Goal: Transaction & Acquisition: Obtain resource

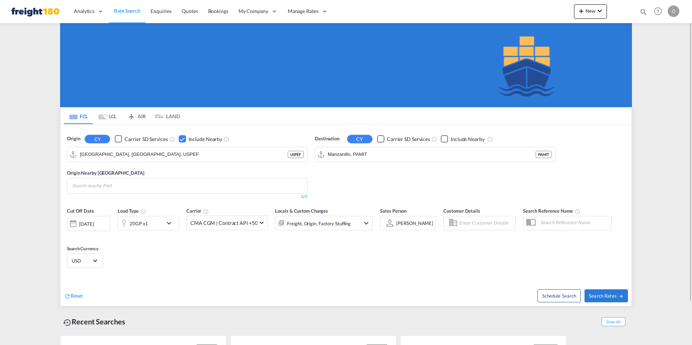
click at [118, 139] on div "Checkbox No Ink" at bounding box center [118, 138] width 7 height 7
drag, startPoint x: 118, startPoint y: 152, endPoint x: 78, endPoint y: 152, distance: 40.2
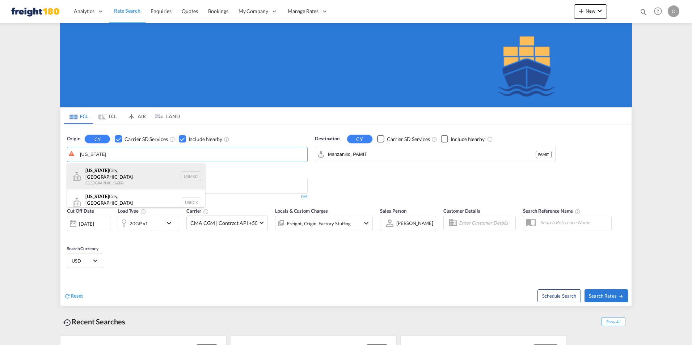
click at [120, 173] on div "Kansas City, MO United States USMKC" at bounding box center [136, 177] width 138 height 26
type input "[US_STATE][GEOGRAPHIC_DATA], [GEOGRAPHIC_DATA], [GEOGRAPHIC_DATA]"
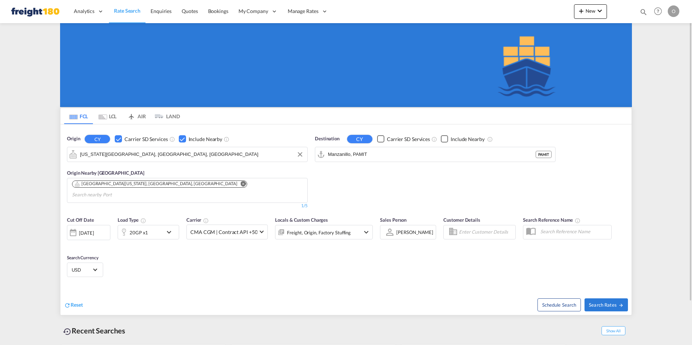
click at [181, 138] on div "Checkbox No Ink" at bounding box center [182, 138] width 7 height 7
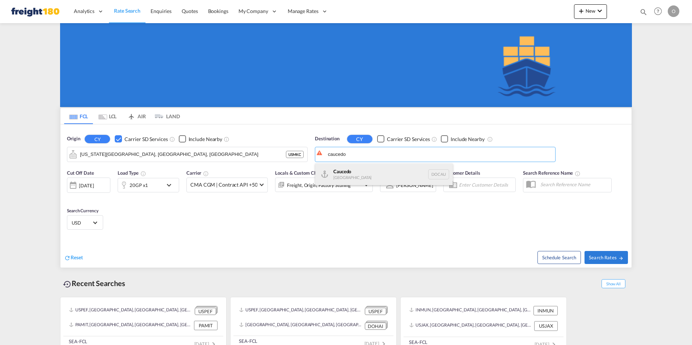
click at [343, 173] on div "Caucedo Dominican Republic DOCAU" at bounding box center [384, 175] width 138 height 22
type input "Caucedo, DOCAU"
click at [442, 139] on div "Checkbox No Ink" at bounding box center [444, 138] width 7 height 7
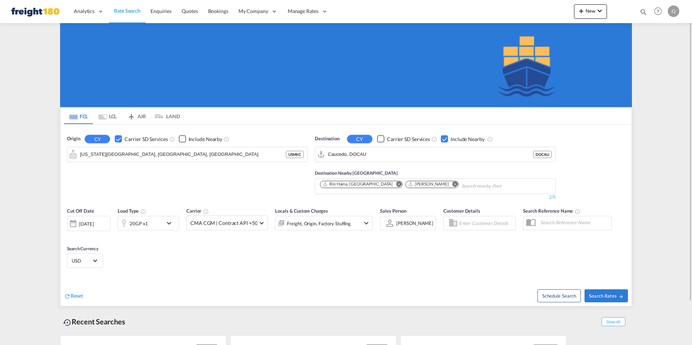
click at [452, 183] on md-icon "Remove" at bounding box center [454, 183] width 5 height 5
click at [364, 223] on md-icon "icon-chevron-down" at bounding box center [366, 223] width 9 height 9
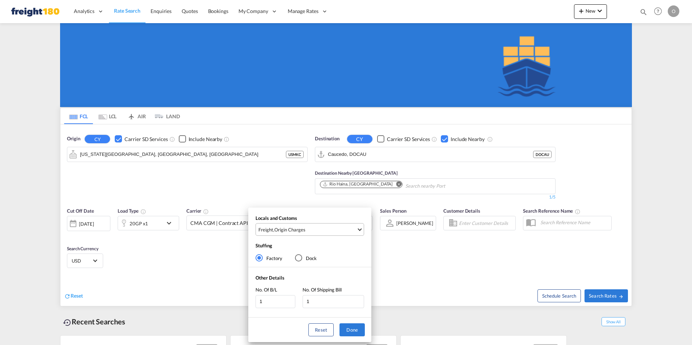
click at [359, 229] on span "Select Locals and Customs: \aFreight, \aOrigin Charges" at bounding box center [360, 229] width 4 height 4
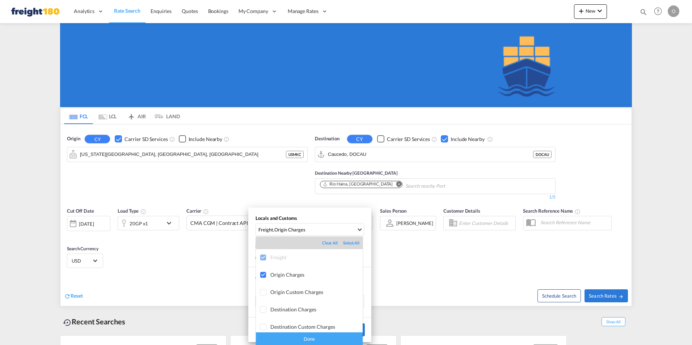
click at [304, 338] on div "Done" at bounding box center [309, 339] width 107 height 13
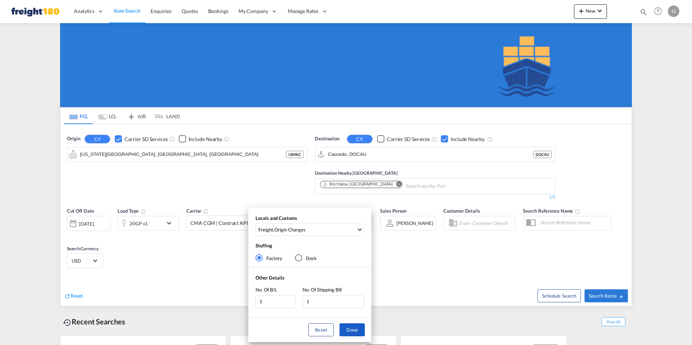
click at [361, 329] on button "Done" at bounding box center [351, 330] width 25 height 13
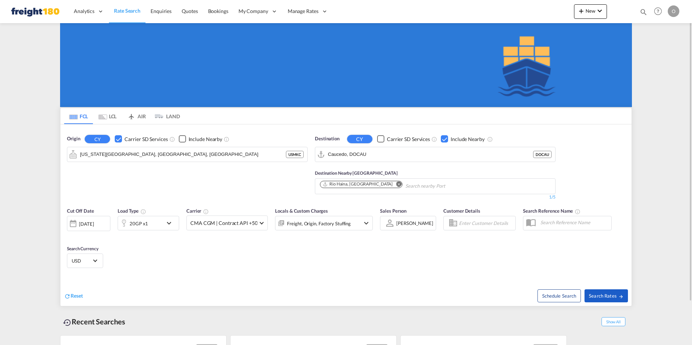
click at [605, 296] on span "Search Rates" at bounding box center [606, 296] width 35 height 6
type input "USMKC to DOCAU / [DATE]"
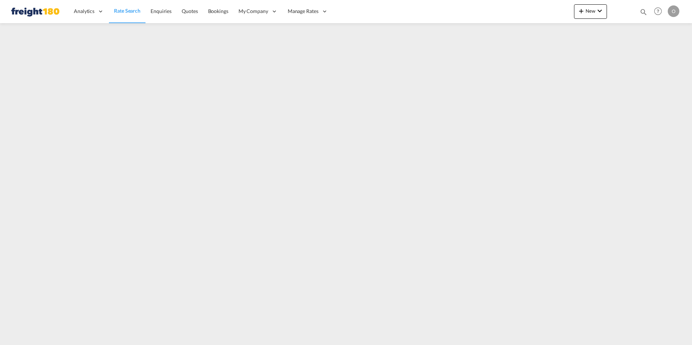
click at [127, 9] on span "Rate Search" at bounding box center [127, 11] width 26 height 6
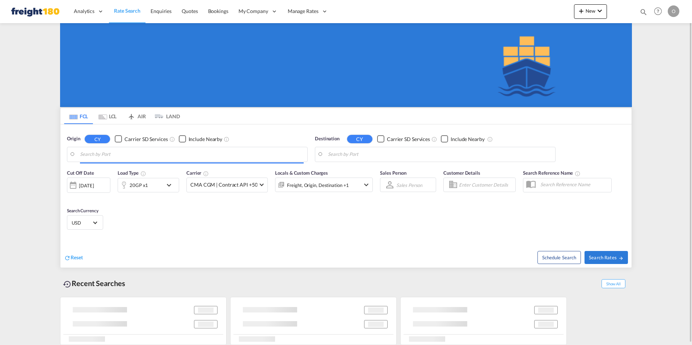
type input "[US_STATE][GEOGRAPHIC_DATA], [GEOGRAPHIC_DATA], [GEOGRAPHIC_DATA]"
type input "Caucedo, DOCAU"
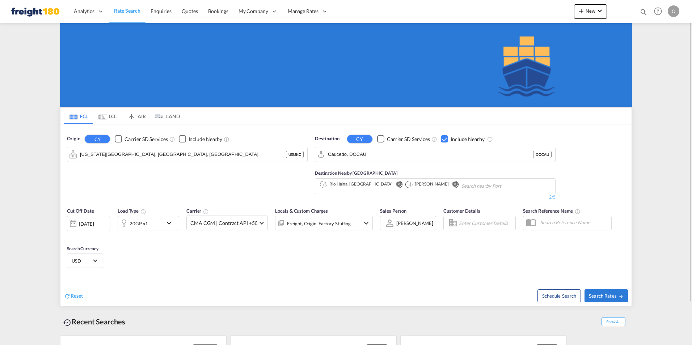
click at [452, 183] on md-icon "Remove" at bounding box center [454, 183] width 5 height 5
click at [285, 185] on div "Origin CY Carrier SD Services Include Nearby Kansas City, MO, USMKC USMKC" at bounding box center [187, 168] width 248 height 72
click at [598, 293] on span "Search Rates" at bounding box center [606, 296] width 35 height 6
type input "USMKC to DOCAU / [DATE]"
click at [452, 183] on md-icon "Remove" at bounding box center [454, 183] width 5 height 5
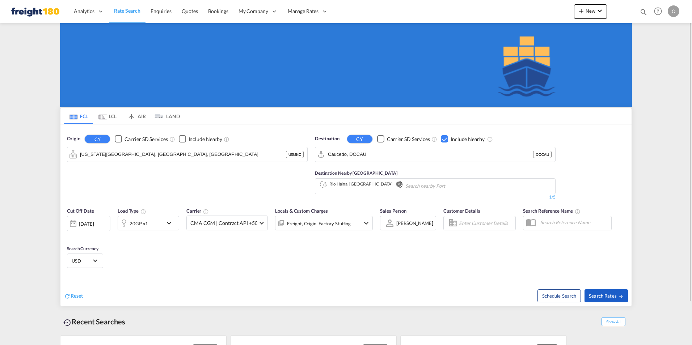
click at [607, 295] on span "Search Rates" at bounding box center [606, 296] width 35 height 6
type input "USMKC to DOCAU / [DATE]"
